Goal: Navigation & Orientation: Find specific page/section

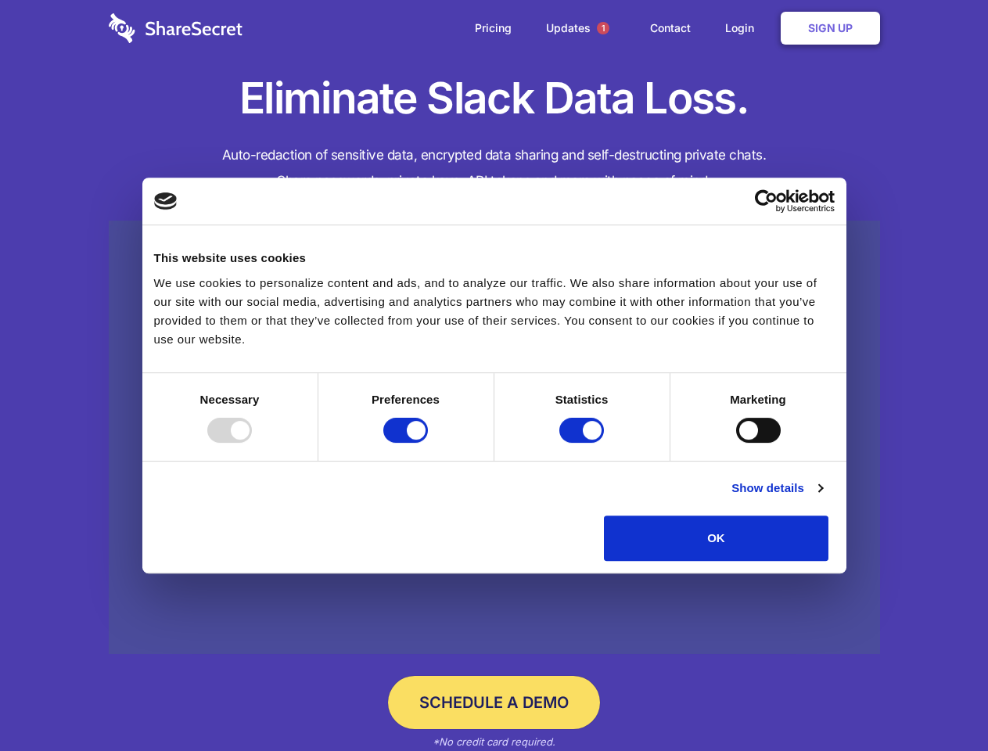
click at [252, 443] on div at bounding box center [229, 430] width 45 height 25
click at [428, 443] on input "Preferences" at bounding box center [405, 430] width 45 height 25
checkbox input "false"
click at [583, 443] on input "Statistics" at bounding box center [581, 430] width 45 height 25
checkbox input "false"
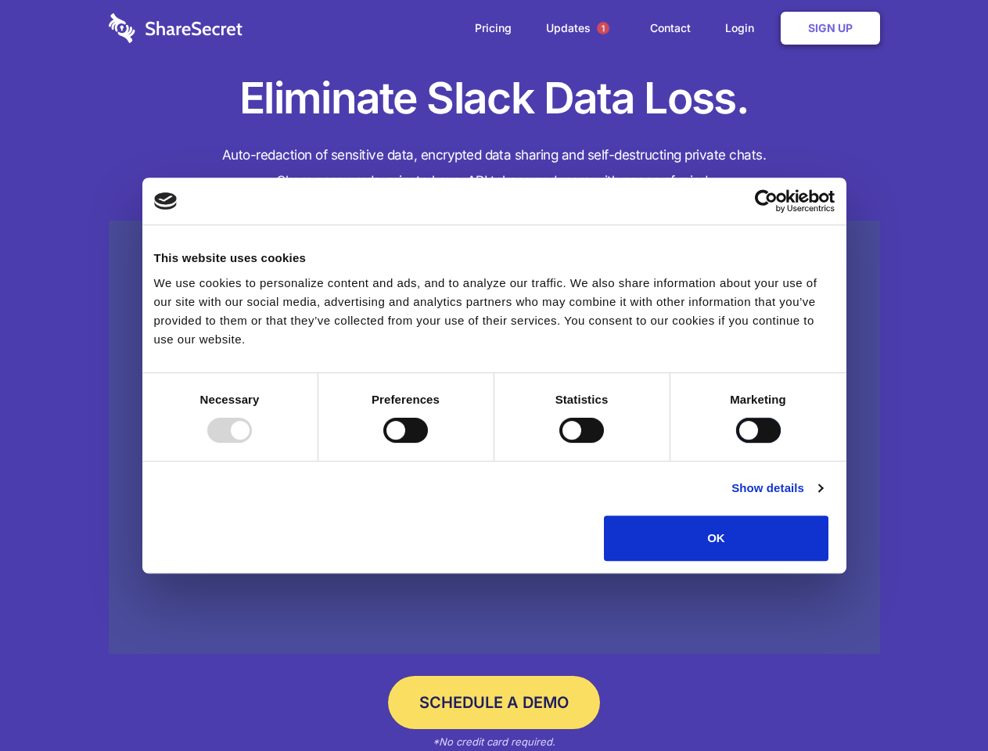
click at [736, 443] on input "Marketing" at bounding box center [758, 430] width 45 height 25
checkbox input "true"
click at [822, 497] on link "Show details" at bounding box center [776, 488] width 91 height 19
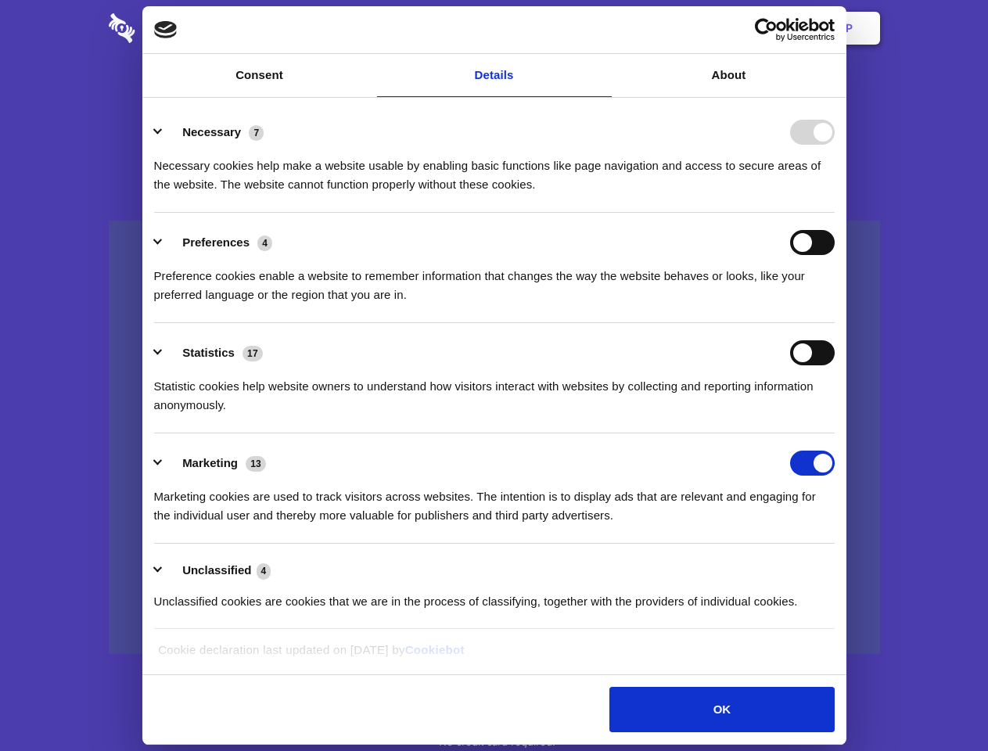
click at [835, 213] on li "Necessary 7 Necessary cookies help make a website usable by enabling basic func…" at bounding box center [494, 157] width 680 height 110
click at [602, 28] on span "1" at bounding box center [603, 28] width 13 height 13
